Goal: Navigation & Orientation: Find specific page/section

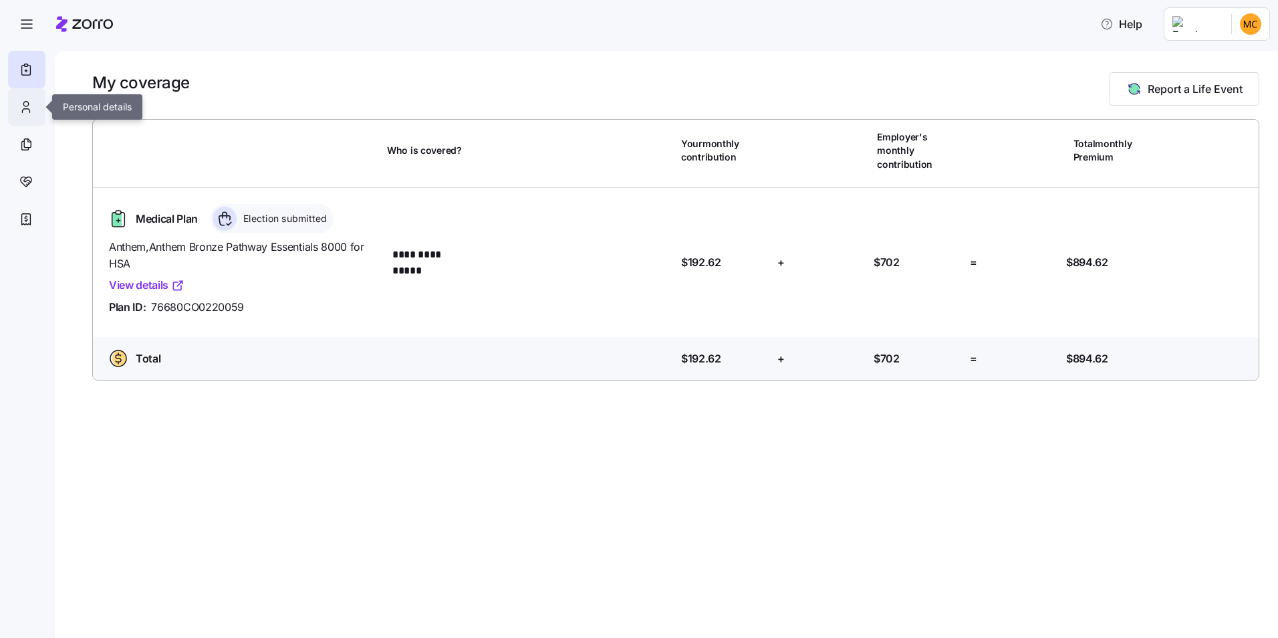
click at [36, 108] on div at bounding box center [26, 106] width 37 height 37
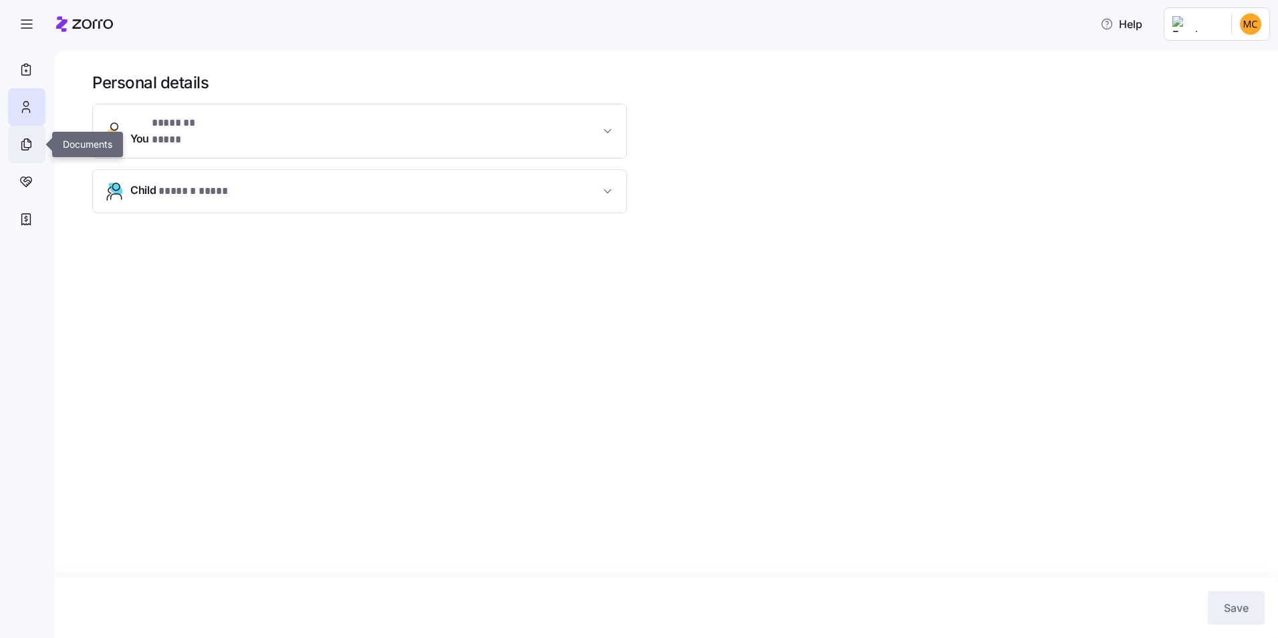
click at [26, 145] on icon at bounding box center [26, 144] width 15 height 16
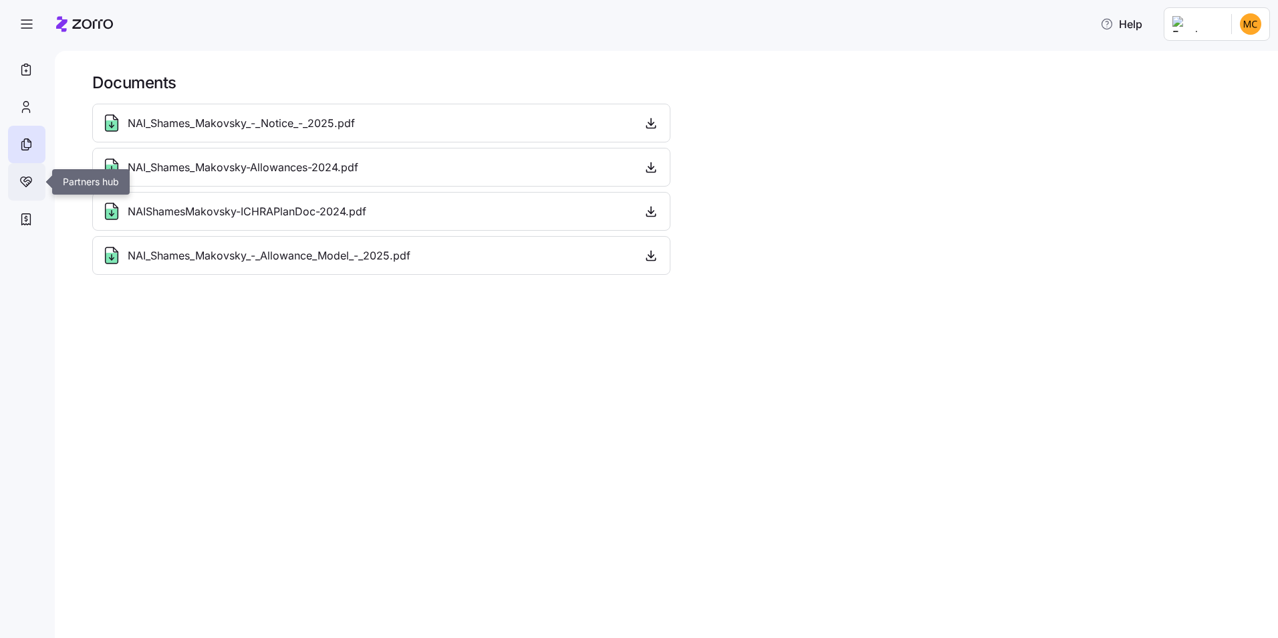
click at [35, 180] on div at bounding box center [26, 181] width 37 height 37
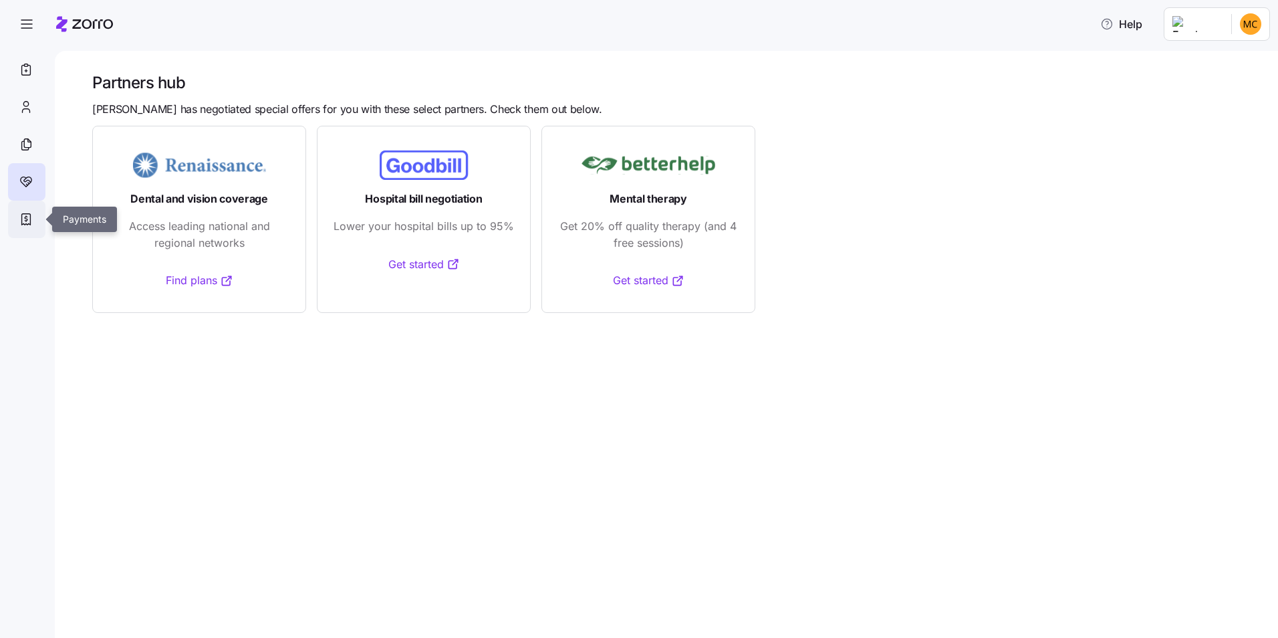
click at [33, 219] on div at bounding box center [26, 219] width 37 height 37
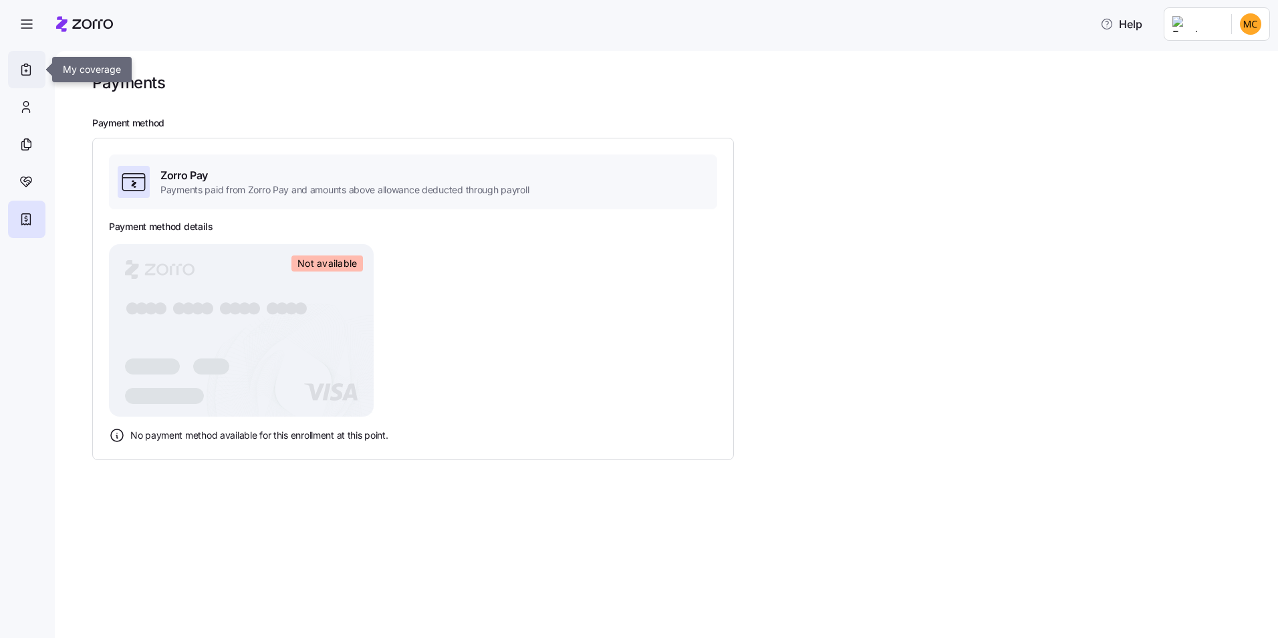
click at [31, 66] on icon at bounding box center [26, 71] width 9 height 10
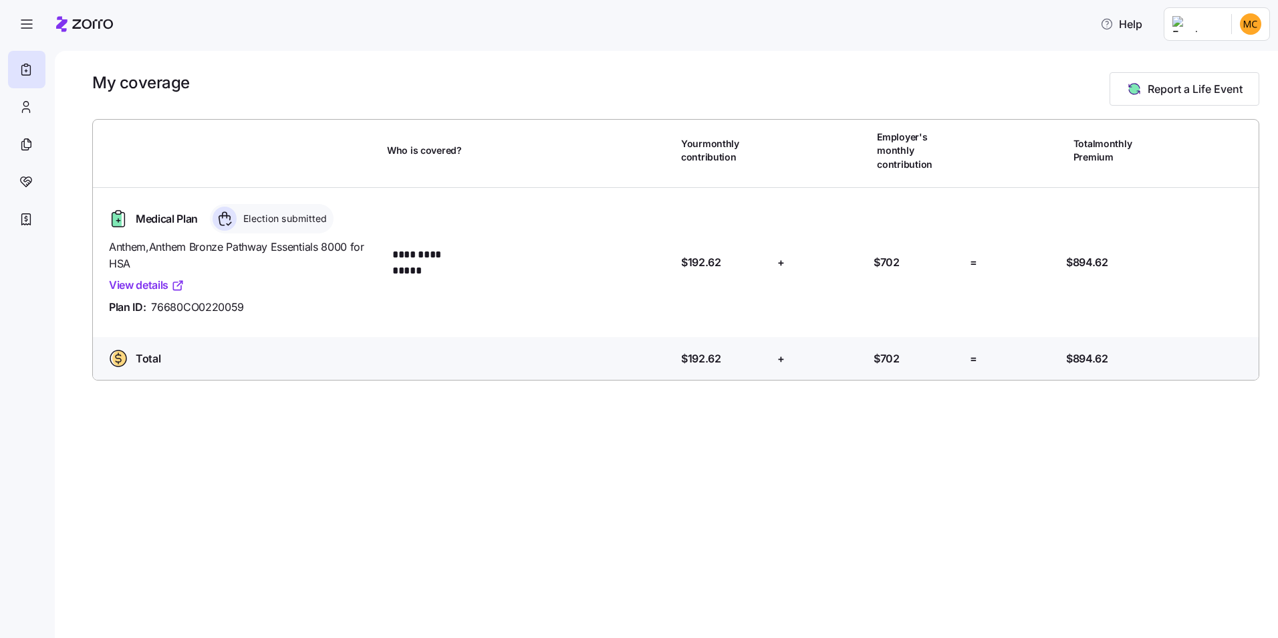
click at [151, 277] on link "View details" at bounding box center [147, 285] width 76 height 17
click at [19, 22] on icon "button" at bounding box center [27, 24] width 16 height 16
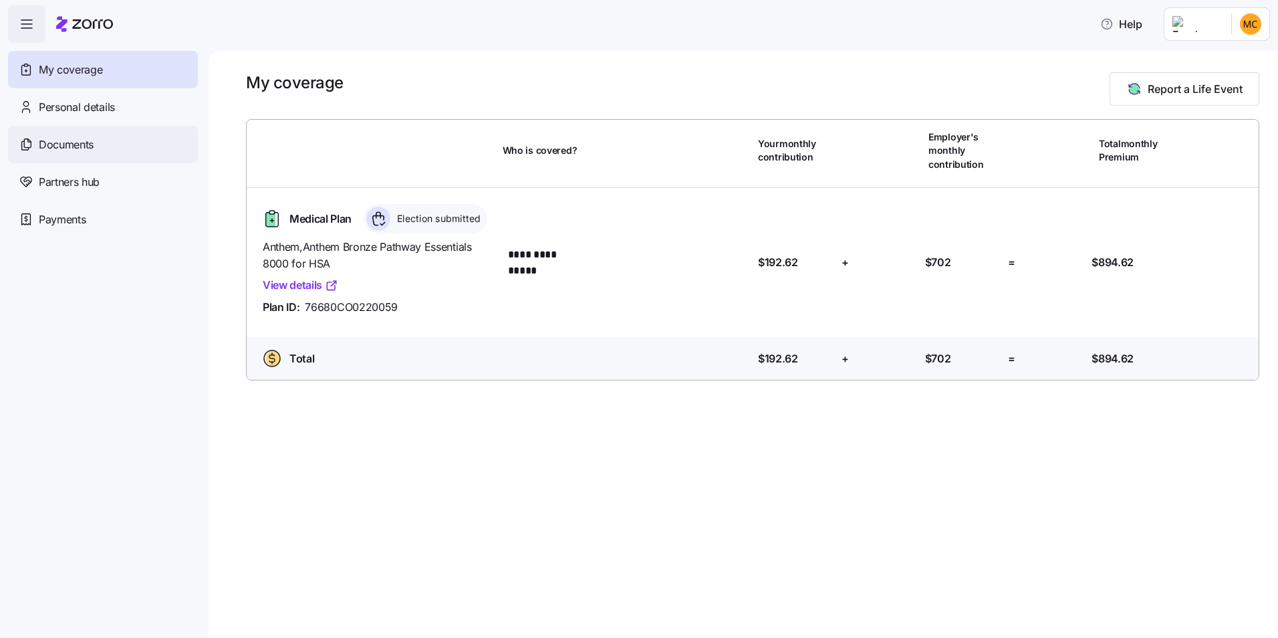
click at [61, 148] on span "Documents" at bounding box center [66, 144] width 55 height 17
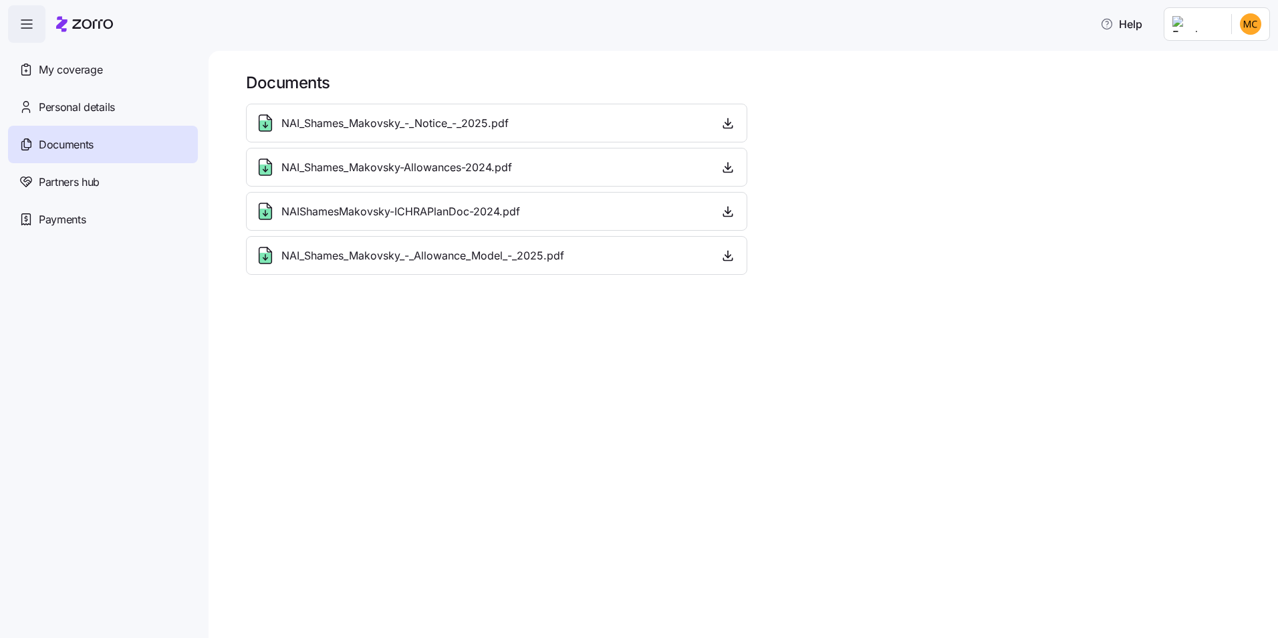
click at [449, 215] on span "NAIShamesMakovsky-ICHRAPlanDoc-2024.pdf" at bounding box center [400, 211] width 239 height 17
click at [1245, 20] on html "Help My coverage Personal details Documents Partners hub Payments Documents NAI…" at bounding box center [639, 315] width 1278 height 630
click at [1215, 83] on div "Log out" at bounding box center [1215, 81] width 52 height 15
